Goal: Information Seeking & Learning: Learn about a topic

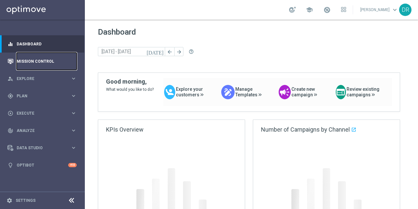
click at [35, 62] on link "Mission Control" at bounding box center [47, 60] width 60 height 17
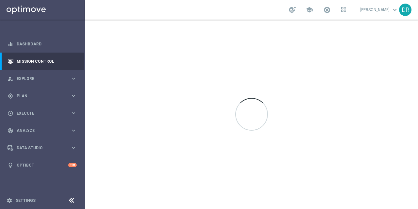
click at [73, 198] on icon at bounding box center [71, 200] width 8 height 8
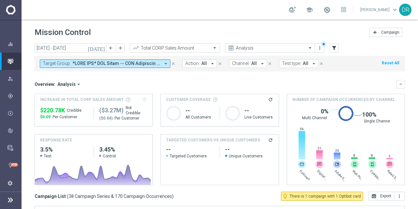
click at [169, 65] on button "Target Group: arrow_drop_down" at bounding box center [105, 63] width 130 height 8
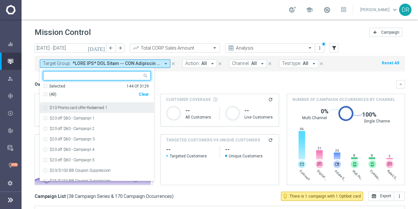
click at [0, 0] on div "Clear" at bounding box center [0, 0] width 0 height 0
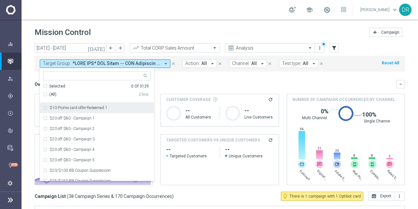
click at [177, 81] on div "Overview: Analysis arrow_drop_down" at bounding box center [215, 84] width 361 height 6
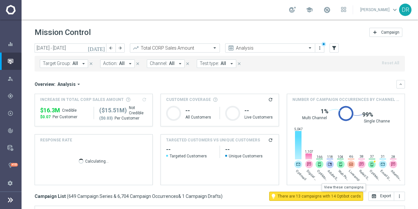
click at [328, 196] on span "There are 13 campaigns with 14 Optibot cards" at bounding box center [318, 196] width 83 height 6
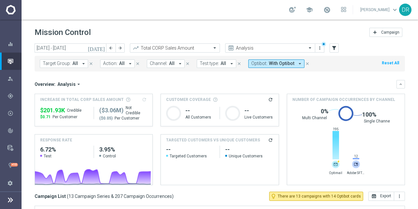
click at [99, 49] on button "[DATE]" at bounding box center [97, 48] width 20 height 10
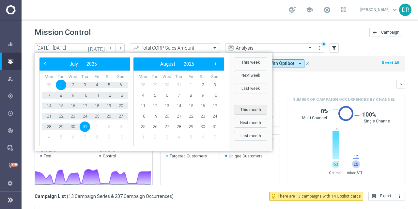
click at [252, 110] on button "This month" at bounding box center [250, 110] width 33 height 10
type input "[DATE] - [DATE]"
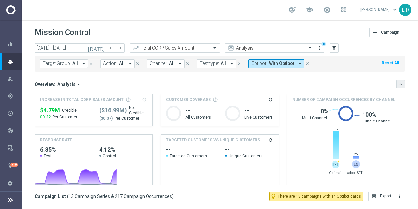
click at [398, 86] on icon "keyboard_arrow_down" at bounding box center [400, 84] width 5 height 5
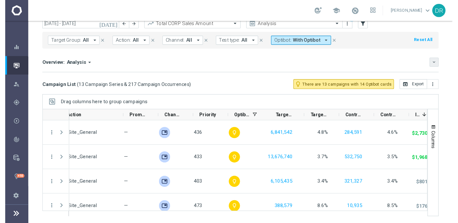
scroll to position [0, 198]
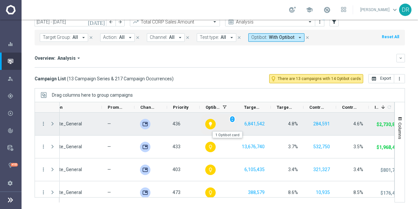
click at [209, 124] on icon "lightbulb" at bounding box center [210, 123] width 5 height 5
click at [230, 120] on span "unfold_more" at bounding box center [232, 119] width 5 height 5
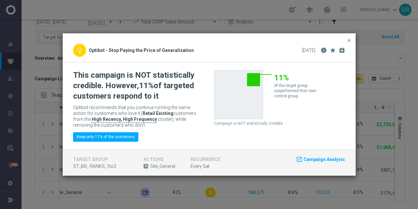
drag, startPoint x: 107, startPoint y: 85, endPoint x: 164, endPoint y: 94, distance: 57.4
click at [164, 94] on h2 "This campaign is NOT statistically credible. However, 11% of targeted customers…" at bounding box center [136, 85] width 126 height 31
click at [348, 38] on span "close" at bounding box center [348, 40] width 5 height 5
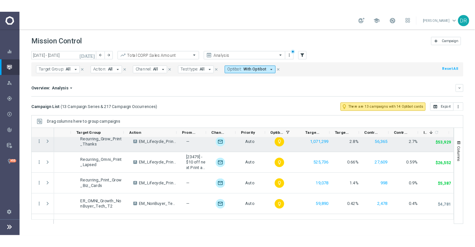
scroll to position [65, 0]
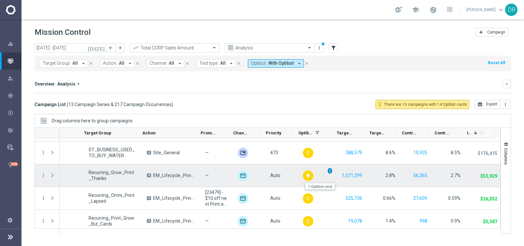
click at [328, 172] on span "unfold_more" at bounding box center [330, 171] width 5 height 5
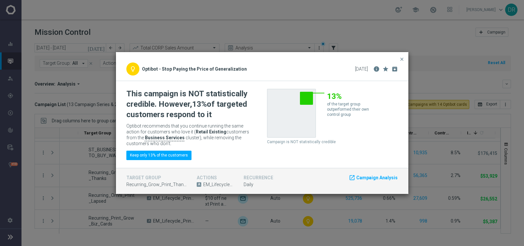
click at [386, 57] on div "close" at bounding box center [262, 57] width 293 height 10
click at [405, 57] on button "close" at bounding box center [402, 59] width 7 height 8
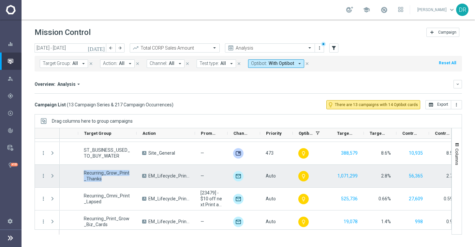
drag, startPoint x: 105, startPoint y: 177, endPoint x: 83, endPoint y: 170, distance: 23.4
click at [83, 170] on div "Recurring_Grow_Print_Thanks" at bounding box center [107, 176] width 58 height 22
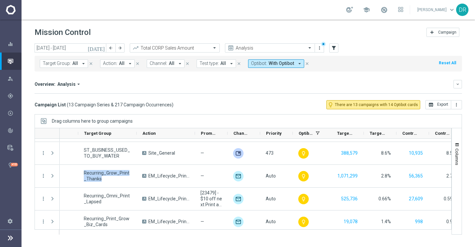
drag, startPoint x: 329, startPoint y: 81, endPoint x: 280, endPoint y: 112, distance: 57.3
click at [329, 81] on div "Overview: Analysis arrow_drop_down" at bounding box center [244, 84] width 419 height 6
click at [343, 81] on div "Overview: Analysis arrow_drop_down" at bounding box center [244, 84] width 419 height 6
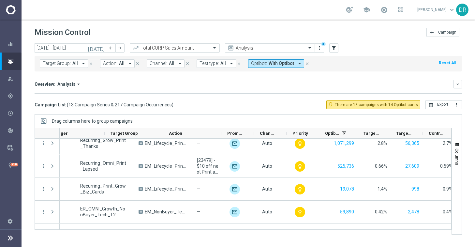
scroll to position [0, 79]
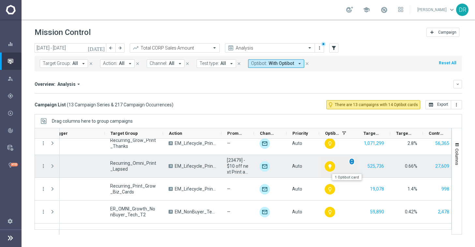
click at [352, 161] on span "unfold_more" at bounding box center [351, 161] width 5 height 5
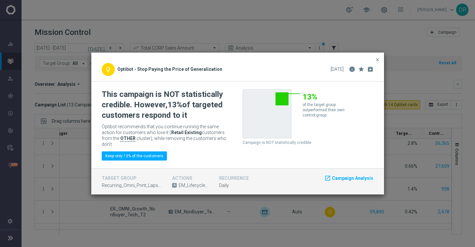
click at [377, 169] on div "target group Recurring_Omni_Print_Lapsed actions A EM_Lifecycle_PrintMarketing …" at bounding box center [237, 181] width 293 height 26
click at [378, 59] on span "close" at bounding box center [377, 59] width 5 height 5
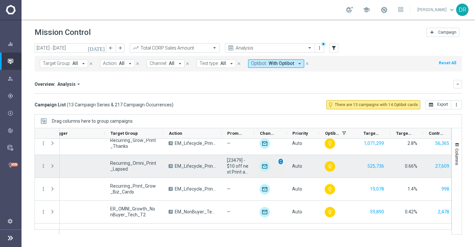
click at [282, 162] on span "unfold_more" at bounding box center [280, 161] width 5 height 5
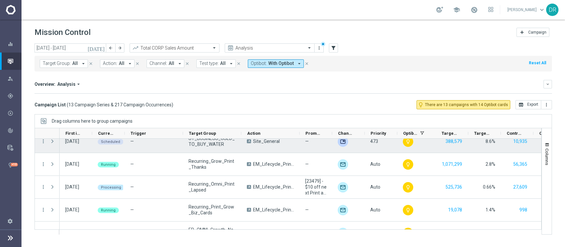
scroll to position [98, 0]
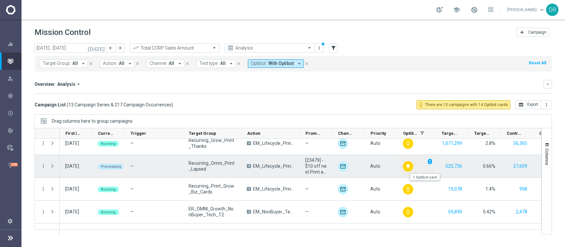
click at [411, 165] on icon "lightbulb" at bounding box center [408, 166] width 5 height 5
click at [430, 163] on span "unfold_more" at bounding box center [430, 161] width 5 height 5
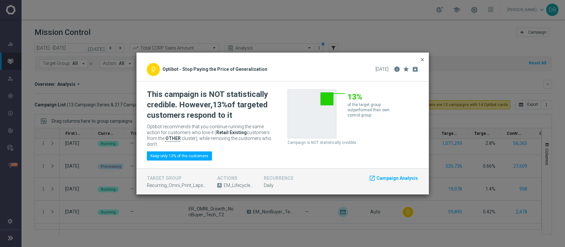
click at [425, 59] on span "close" at bounding box center [422, 59] width 5 height 5
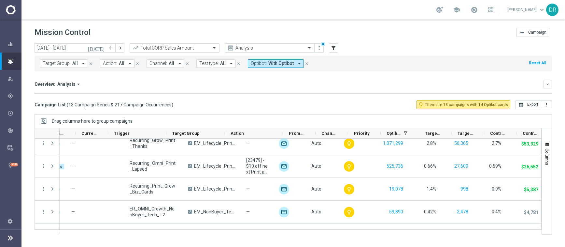
scroll to position [0, 0]
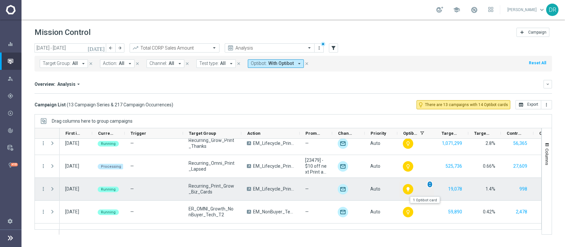
click at [430, 185] on span "unfold_more" at bounding box center [430, 184] width 5 height 5
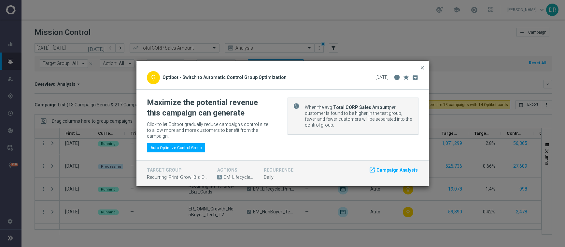
click at [421, 70] on span "close" at bounding box center [422, 67] width 5 height 5
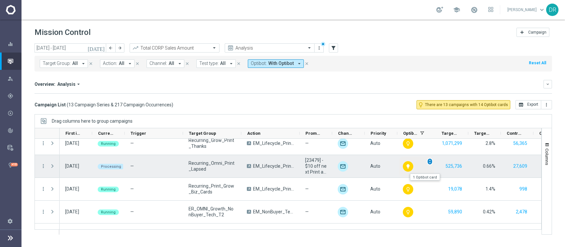
click at [431, 161] on span "unfold_more" at bounding box center [430, 161] width 5 height 5
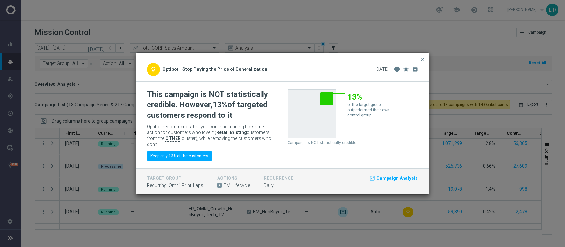
click at [444, 27] on modal-container "close lightbulb_outline Optibot - Stop Paying the Price of Generalization [DATE…" at bounding box center [282, 123] width 565 height 247
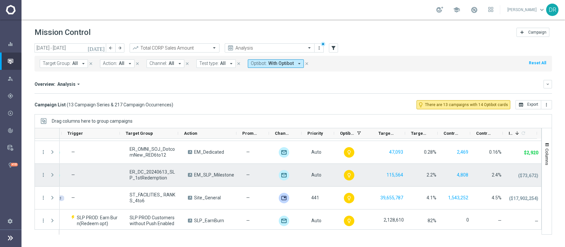
scroll to position [206, 0]
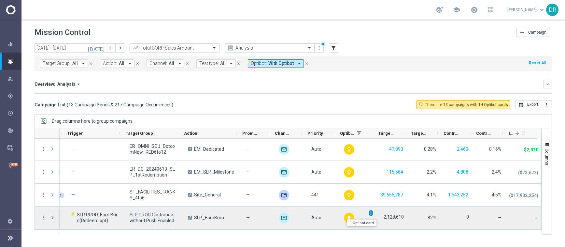
click at [369, 214] on span "unfold_more" at bounding box center [371, 213] width 5 height 5
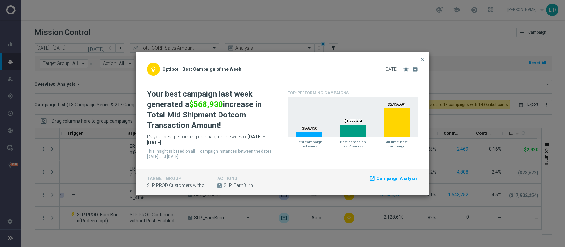
click at [169, 95] on h2 "Your best campaign last week generated a $568,930 increase in Total Mid Shipmen…" at bounding box center [210, 110] width 126 height 42
click at [424, 60] on span "close" at bounding box center [422, 59] width 5 height 5
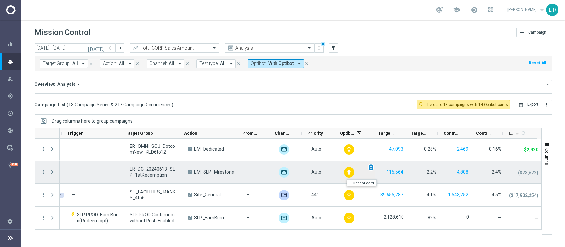
click at [369, 167] on span "unfold_more" at bounding box center [371, 167] width 5 height 5
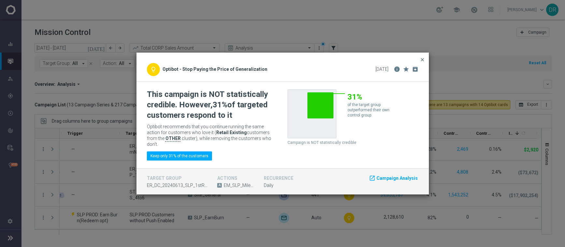
click at [424, 59] on span "close" at bounding box center [422, 59] width 5 height 5
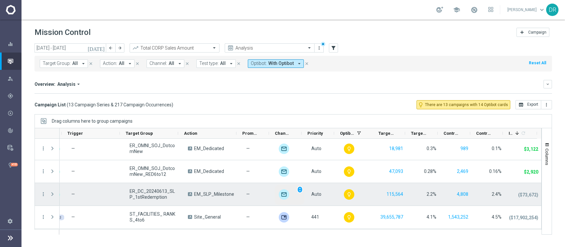
scroll to position [173, 0]
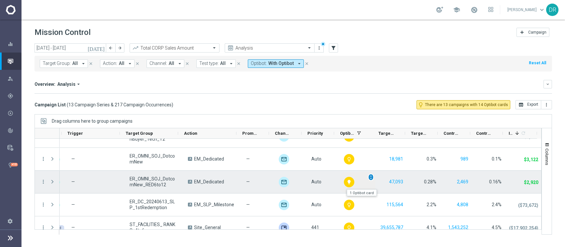
click at [369, 178] on span "unfold_more" at bounding box center [371, 177] width 5 height 5
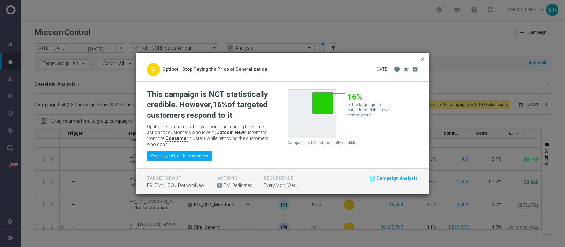
click at [180, 182] on div "target group ER_OMNI_SOJ_DotcomNew_RED6to12" at bounding box center [177, 182] width 61 height 14
click at [161, 184] on span "ER_OMNI_SOJ_DotcomNew_RED6to12" at bounding box center [177, 186] width 61 height 6
copy insight-card-footer "ER_OMNI_SOJ_DotcomNew_RED6to12"
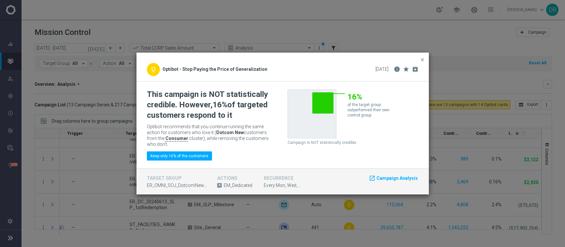
click at [402, 130] on div "16% of the target group outperformed their own control group Campaign is NOT st…" at bounding box center [353, 117] width 131 height 56
click at [422, 58] on span "close" at bounding box center [422, 59] width 5 height 5
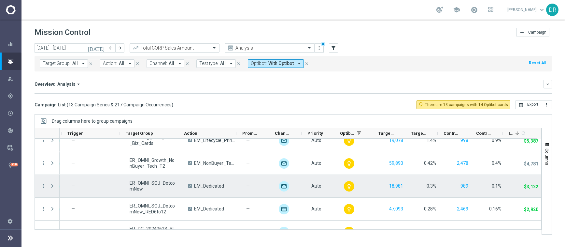
scroll to position [141, 0]
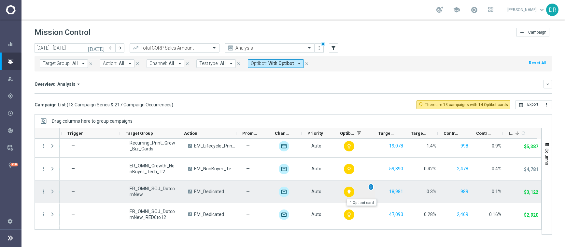
click at [369, 186] on span "unfold_more" at bounding box center [371, 186] width 5 height 5
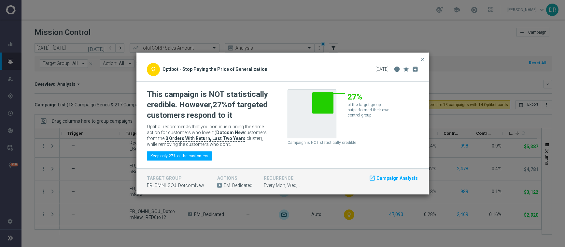
click at [424, 56] on button "close" at bounding box center [422, 60] width 7 height 8
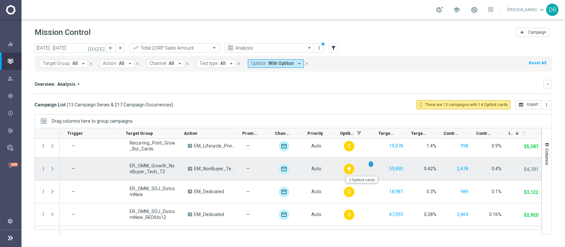
click at [369, 164] on span "unfold_more" at bounding box center [371, 164] width 5 height 5
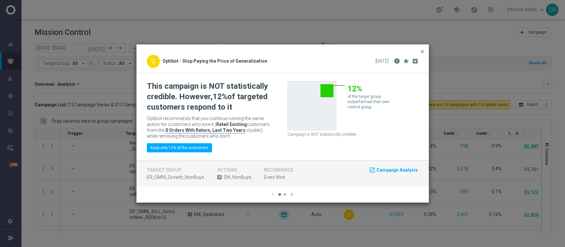
click at [421, 49] on span "close" at bounding box center [422, 51] width 5 height 5
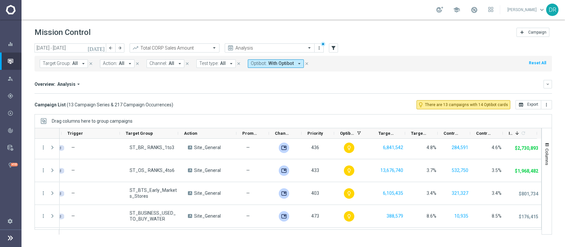
scroll to position [0, 0]
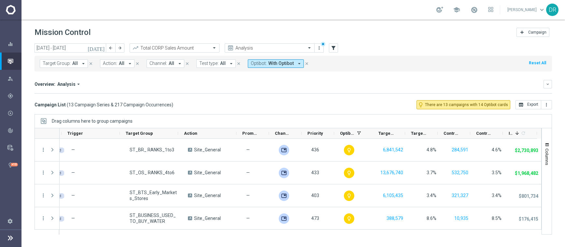
click at [475, 103] on div "[DATE] [DATE] - [DATE] arrow_back arrow_forward Total CORP Sales Amount trendin…" at bounding box center [294, 142] width 544 height 198
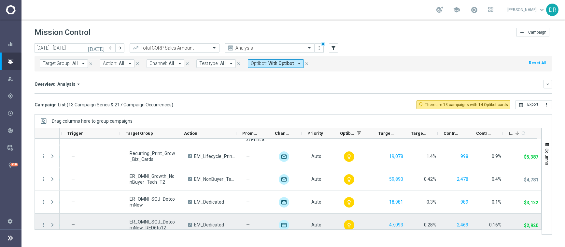
scroll to position [163, 0]
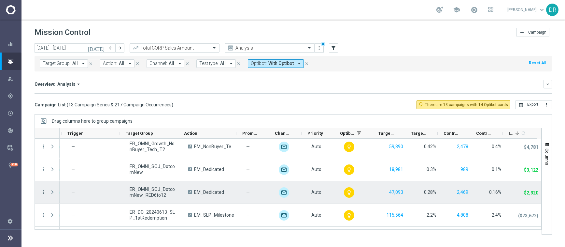
click at [44, 192] on icon "more_vert" at bounding box center [43, 192] width 6 height 6
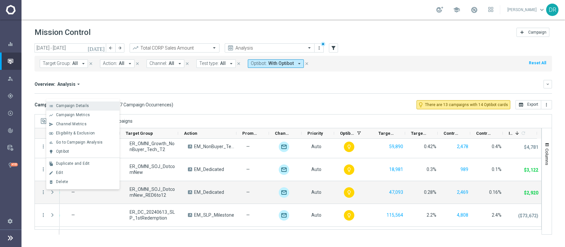
click at [79, 106] on span "Campaign Details" at bounding box center [72, 105] width 33 height 5
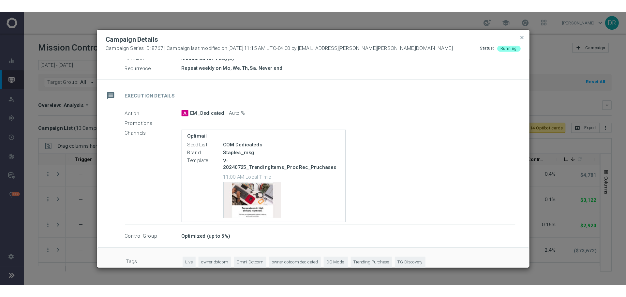
scroll to position [93, 0]
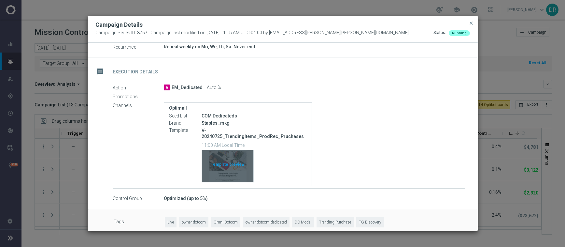
click at [242, 159] on div "Template preview" at bounding box center [227, 166] width 51 height 32
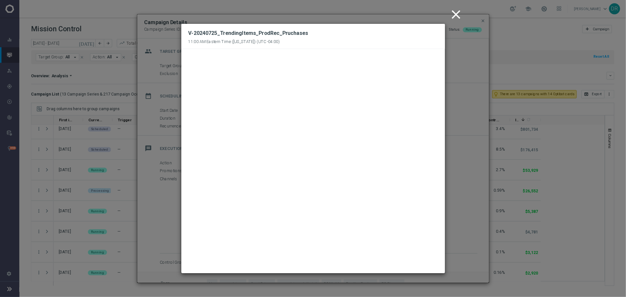
scroll to position [52, 0]
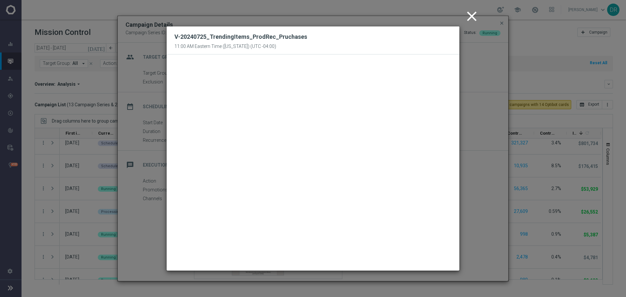
click at [475, 14] on icon "close" at bounding box center [471, 16] width 16 height 16
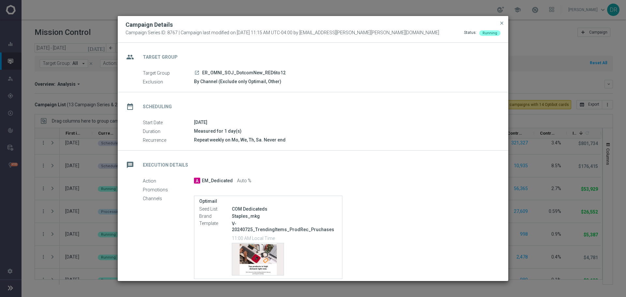
click at [475, 24] on div "Campaign Details" at bounding box center [313, 25] width 385 height 8
click at [475, 21] on div "Campaign Details Campaign Series ID: 8767 | Campaign last modified on [DATE] 11…" at bounding box center [313, 29] width 390 height 27
drag, startPoint x: 502, startPoint y: 24, endPoint x: 491, endPoint y: 27, distance: 11.0
click at [475, 24] on span "close" at bounding box center [501, 23] width 5 height 5
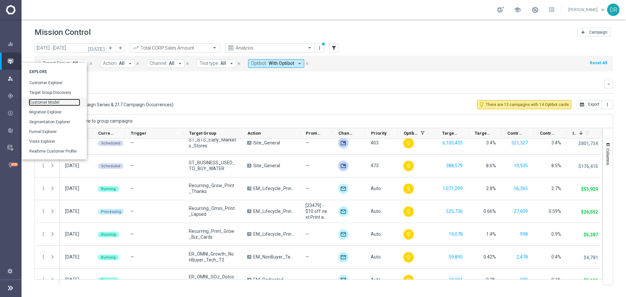
click at [45, 102] on link "Customer Model" at bounding box center [54, 102] width 50 height 6
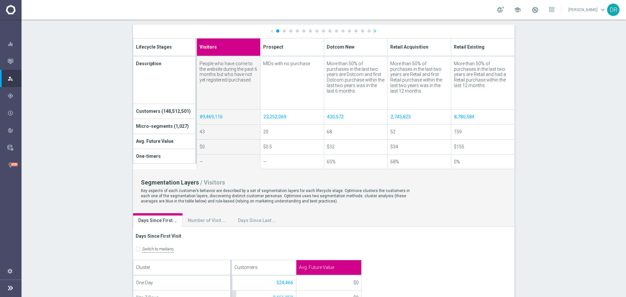
scroll to position [196, 0]
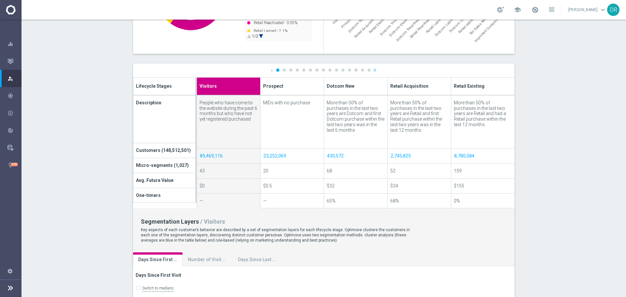
click at [338, 90] on th "Dotcom New" at bounding box center [356, 87] width 64 height 18
type input "Dotcom New"
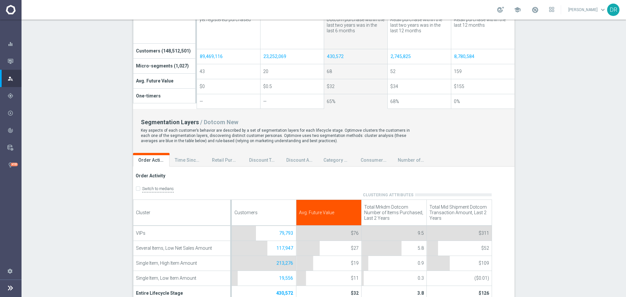
scroll to position [326, 0]
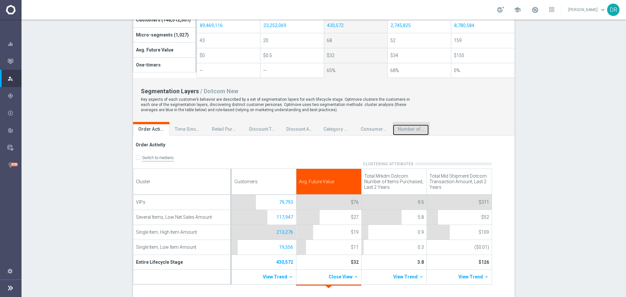
click at [398, 126] on div "Number of Dotcom Returns Last Two Years" at bounding box center [411, 129] width 26 height 6
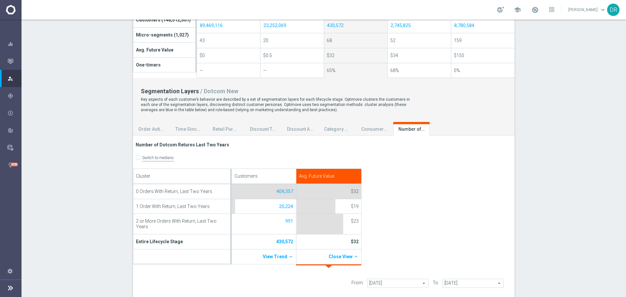
click at [379, 125] on div at bounding box center [323, 96] width 381 height 326
click at [379, 126] on div "Consumer Business" at bounding box center [374, 129] width 26 height 6
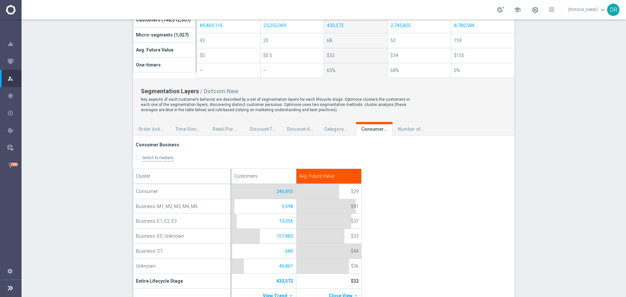
drag, startPoint x: 508, startPoint y: 249, endPoint x: 318, endPoint y: 132, distance: 223.0
click at [475, 246] on div "Switch to medians Cluster Consumer Business: M1, M2, M3, M4, M5 Business: E1, E…" at bounding box center [323, 229] width 381 height 150
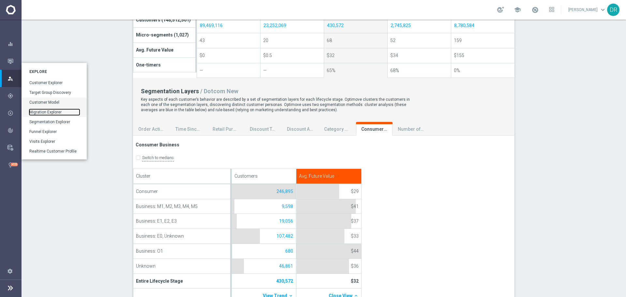
click at [43, 112] on link "Migration Explorer" at bounding box center [54, 112] width 50 height 6
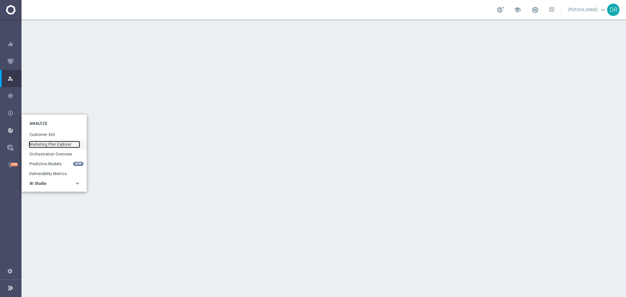
click at [42, 142] on link "Marketing Plan Explorer" at bounding box center [54, 144] width 50 height 6
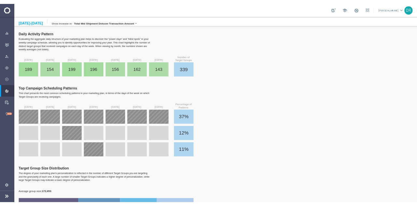
scroll to position [978, 0]
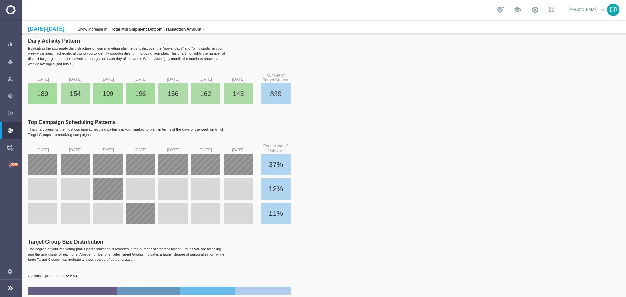
click at [475, 5] on link "[PERSON_NAME] keyboard_arrow_down" at bounding box center [586, 10] width 39 height 10
click at [440, 239] on group-size-distribution "Target Group Size Distribution The degree of your marketing plan's personalizat…" at bounding box center [327, 276] width 598 height 74
click at [7, 246] on icon at bounding box center [11, 288] width 8 height 8
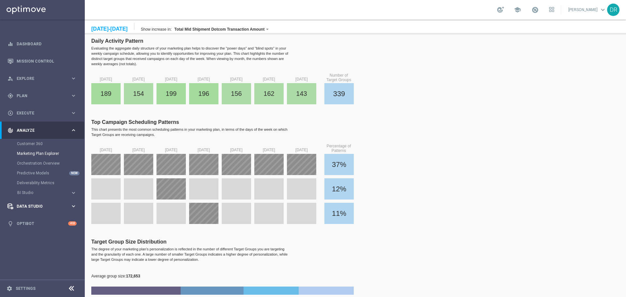
click at [47, 203] on div "Data Studio" at bounding box center [38, 206] width 63 height 6
click at [31, 163] on link "Attributes" at bounding box center [42, 160] width 51 height 5
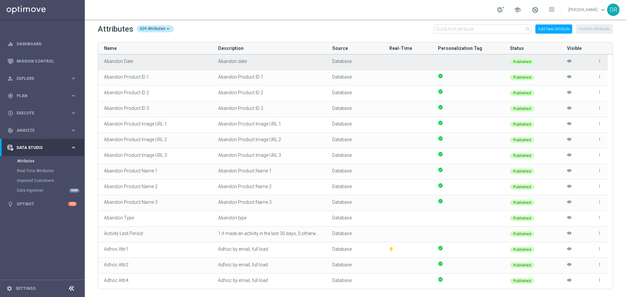
click at [475, 60] on icon "more_vert" at bounding box center [599, 61] width 5 height 5
click at [475, 59] on span "Edit" at bounding box center [584, 58] width 7 height 5
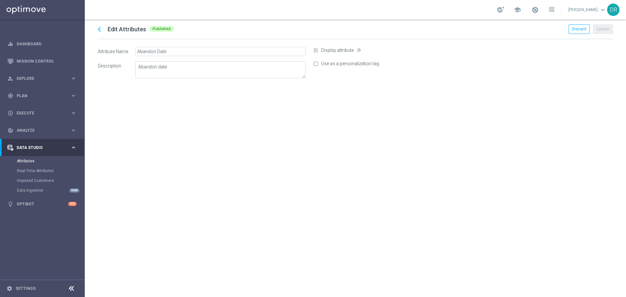
click at [101, 32] on icon "chevron_left" at bounding box center [100, 29] width 10 height 10
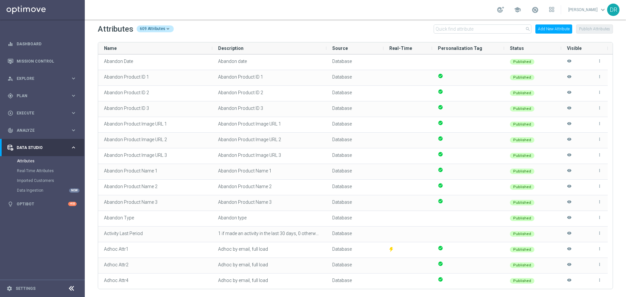
click at [117, 29] on h2 "Attributes" at bounding box center [116, 29] width 36 height 10
